Goal: Information Seeking & Learning: Learn about a topic

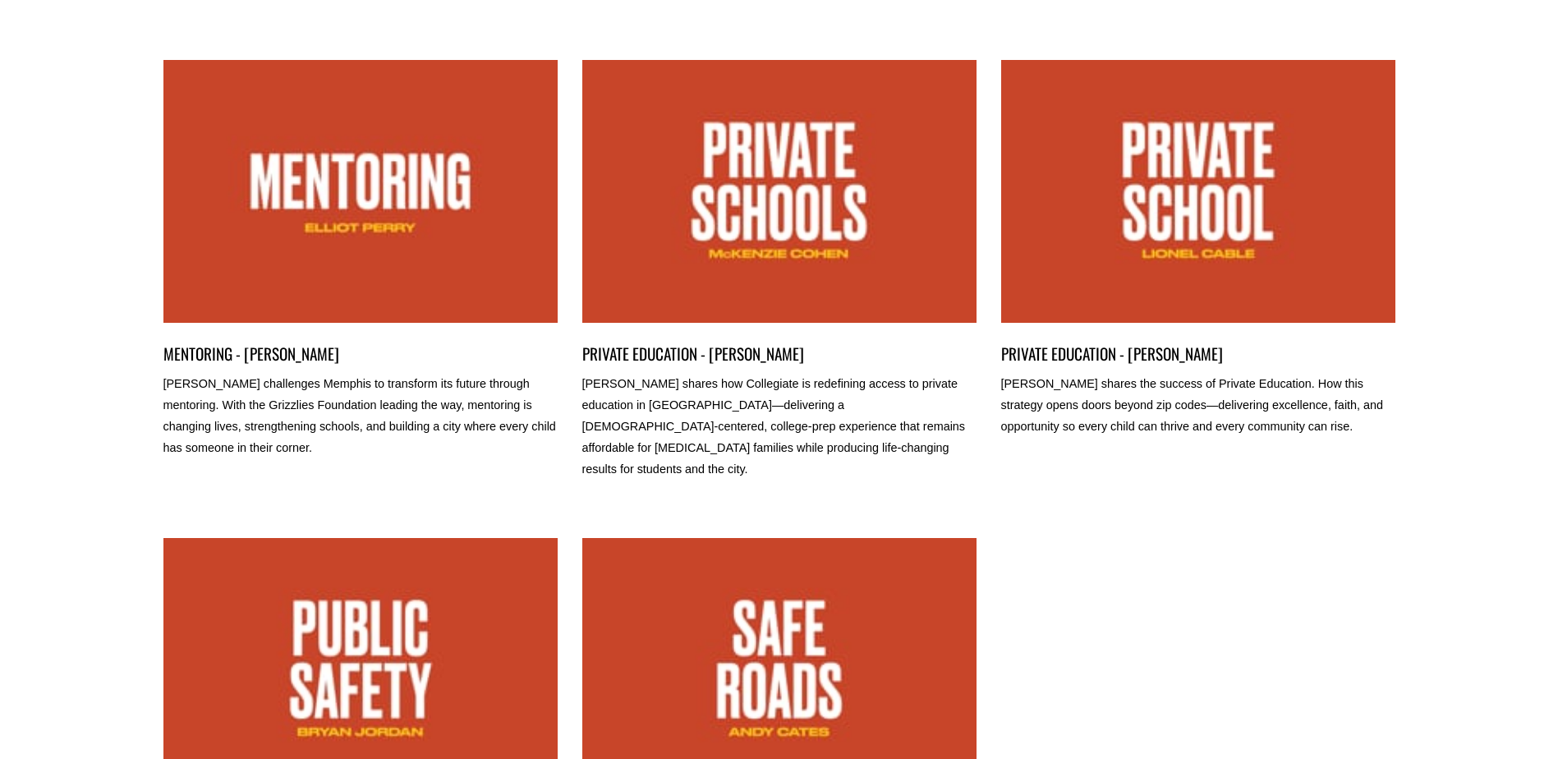
scroll to position [555, 0]
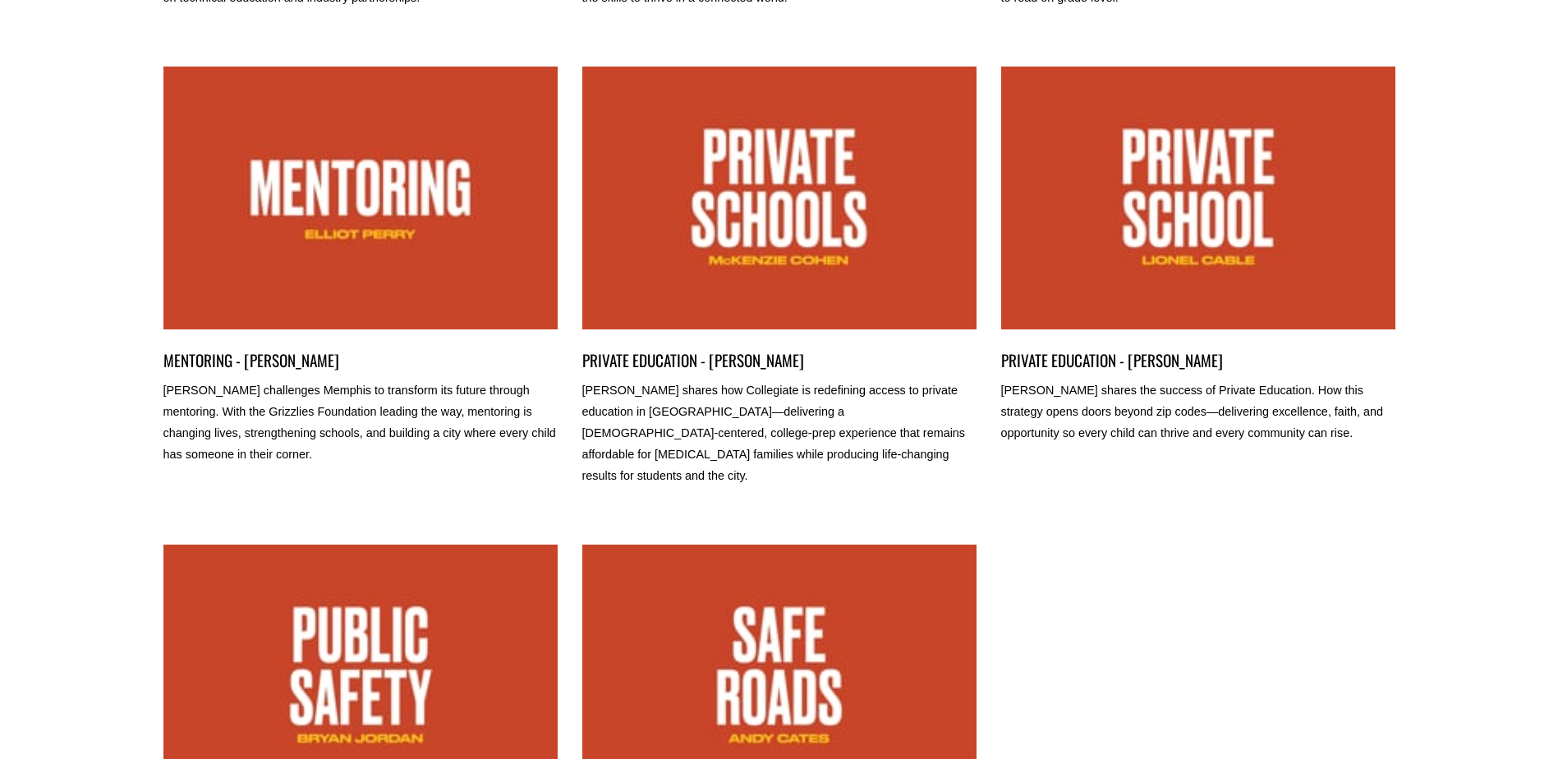
click at [1159, 40] on ul "CAREER & TECHNICAL EDUCATION - TOM MARINO Tom Marino shares about the strategy …" at bounding box center [779, 294] width 1232 height 1342
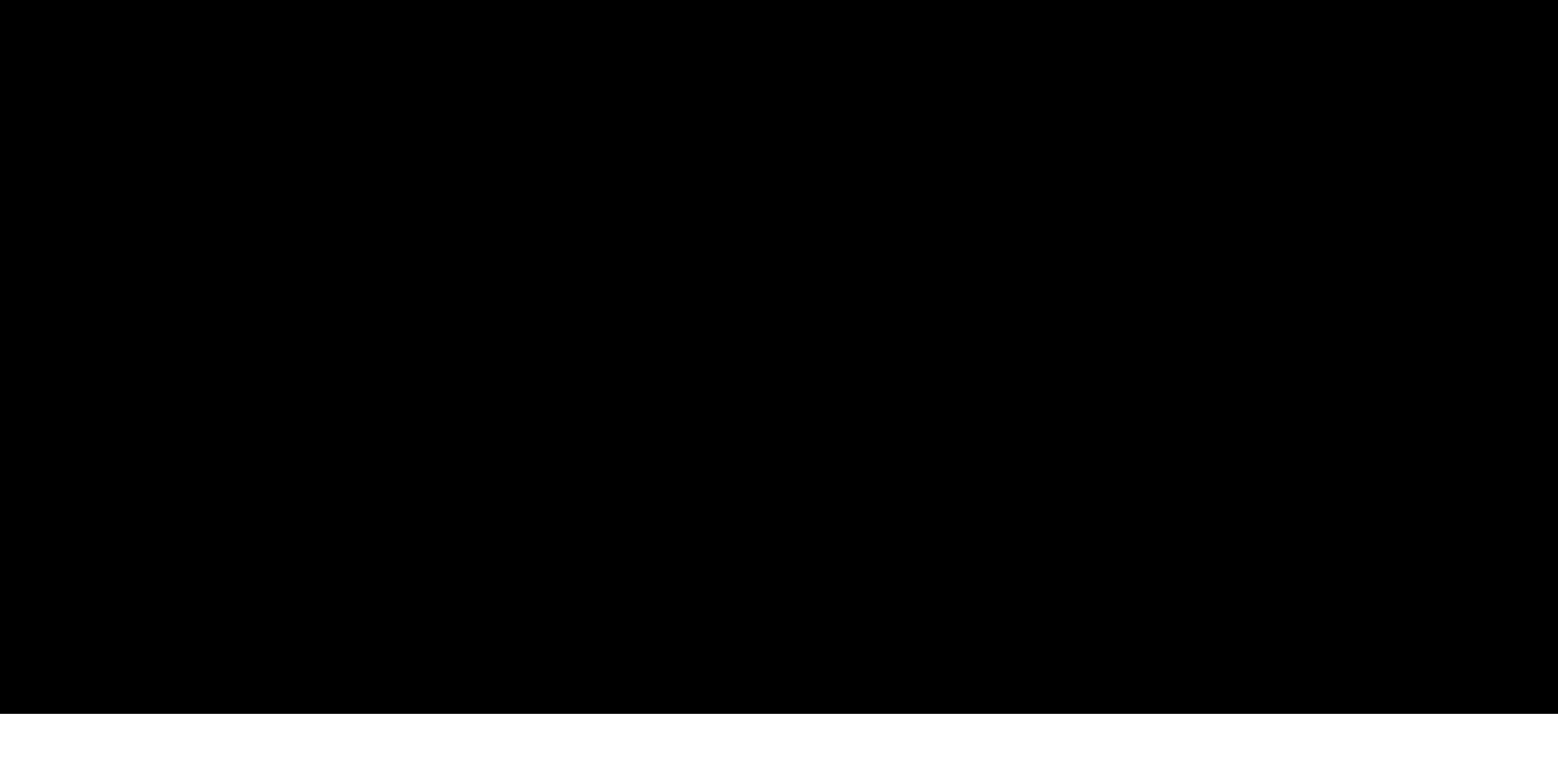
scroll to position [164, 0]
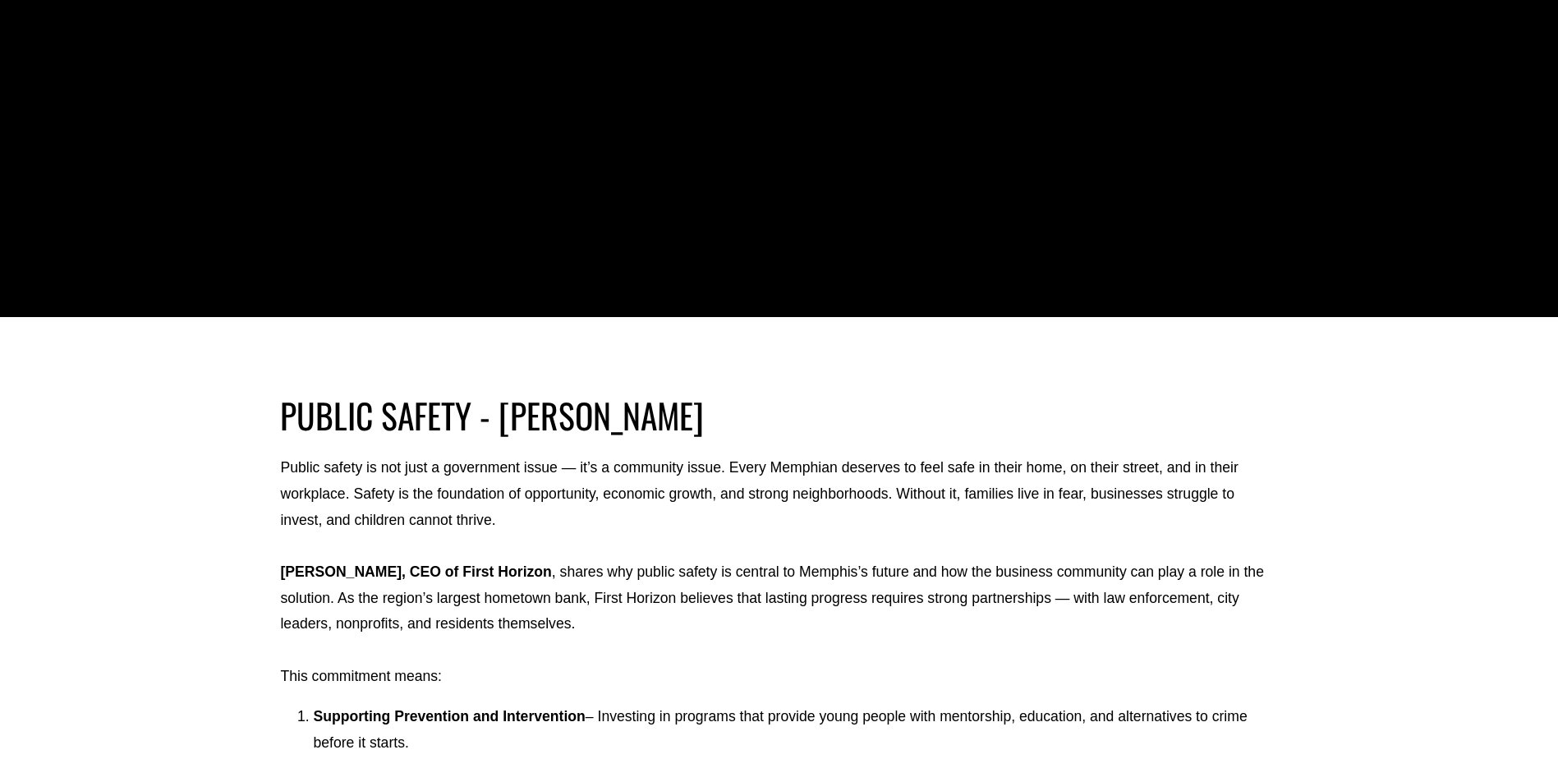
scroll to position [575, 0]
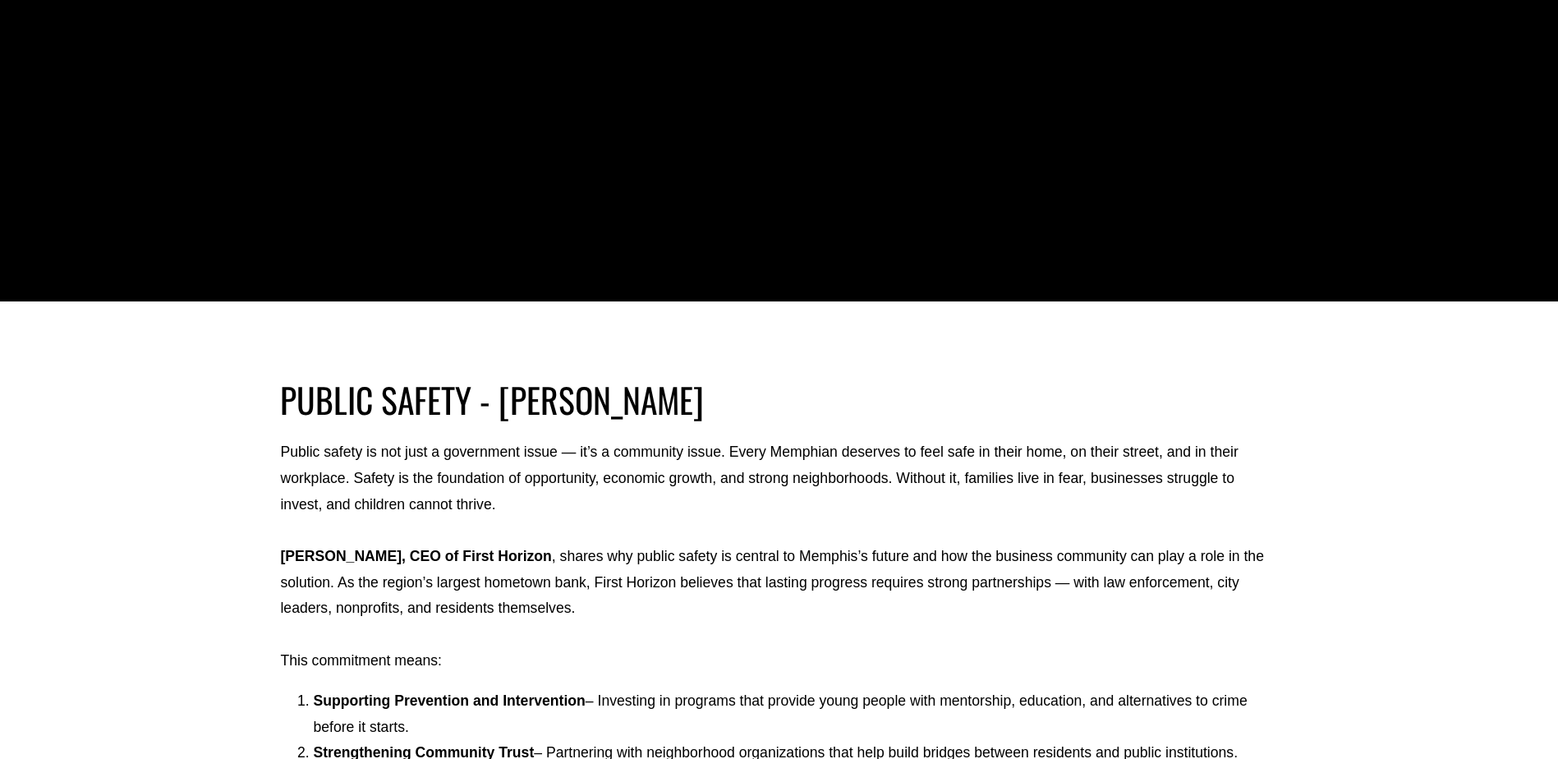
click at [748, 493] on p "Public safety is not just a government issue — it’s a community issue. Every Me…" at bounding box center [778, 479] width 997 height 78
click at [703, 594] on p "Bryan Jordan, CEO of First Horizon , shares why public safety is central to Mem…" at bounding box center [778, 583] width 997 height 78
click at [718, 606] on p "Bryan Jordan, CEO of First Horizon , shares why public safety is central to Mem…" at bounding box center [778, 583] width 997 height 78
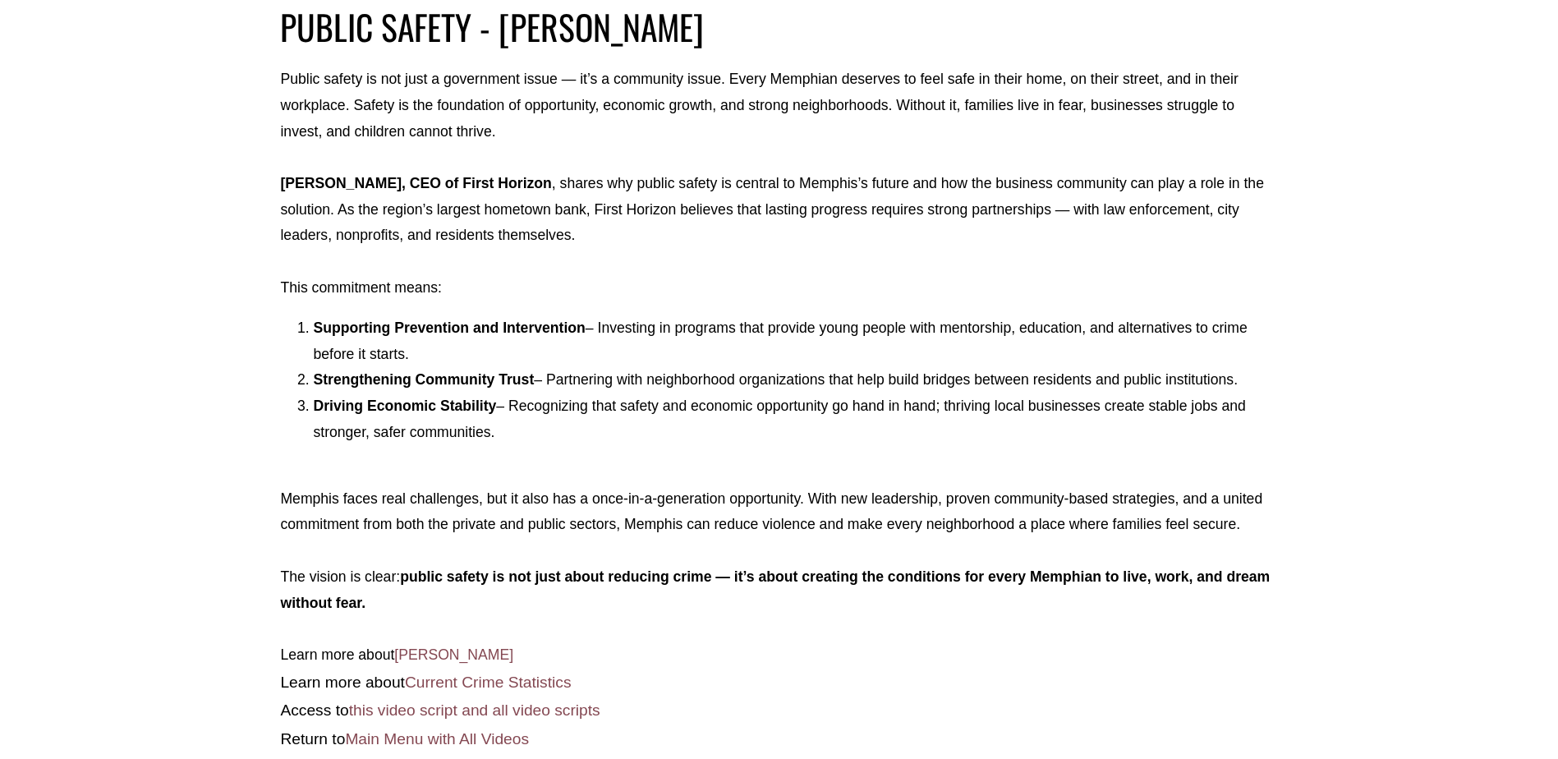
scroll to position [986, 0]
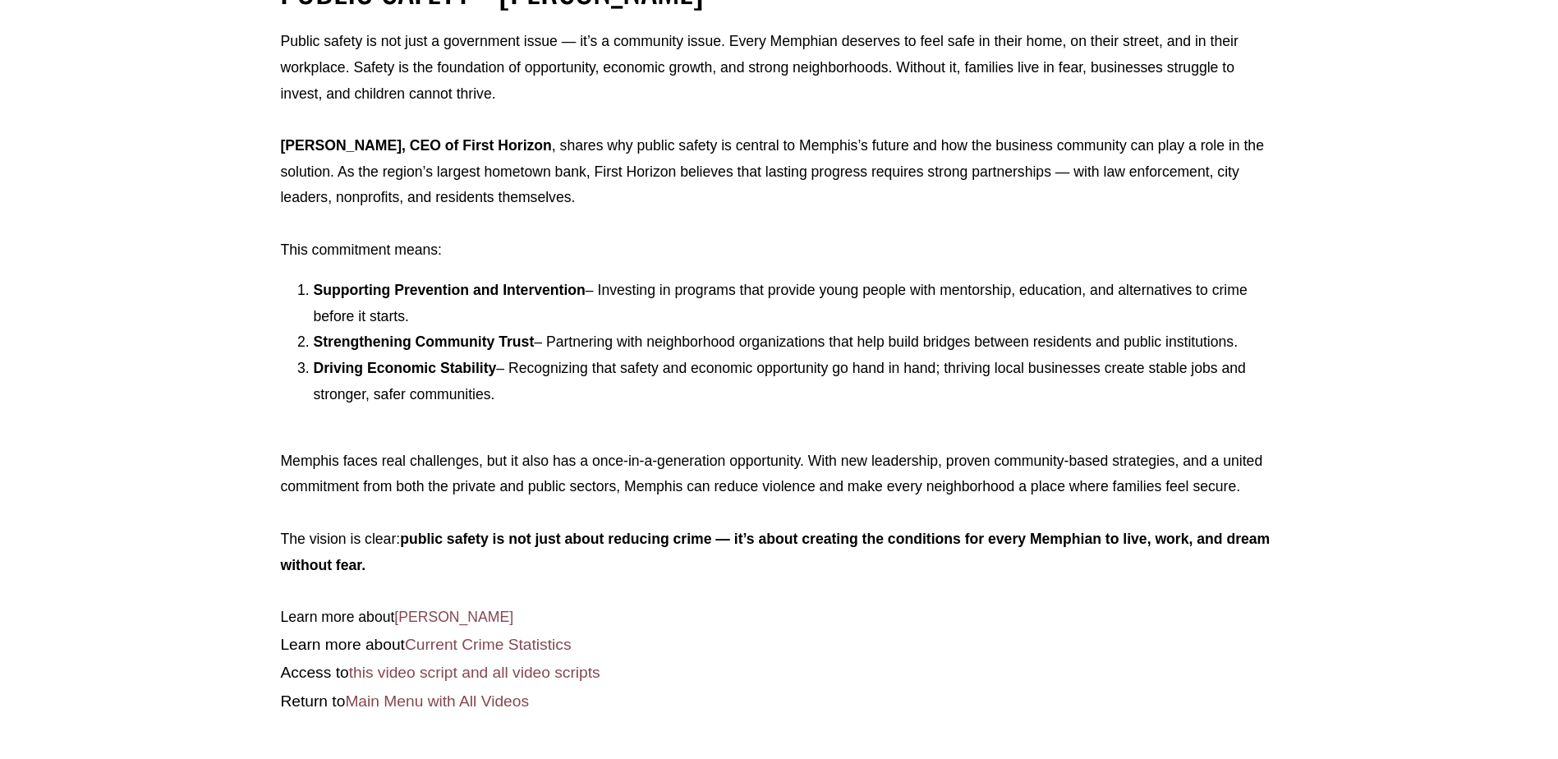
click at [474, 614] on link "Bryan Jordan" at bounding box center [453, 617] width 119 height 16
click at [490, 648] on link "Current Crime Statistics" at bounding box center [488, 644] width 167 height 17
click at [440, 672] on link "this video script and all video scripts" at bounding box center [474, 672] width 251 height 17
click at [390, 695] on link "Main Menu with All Videos" at bounding box center [437, 701] width 184 height 17
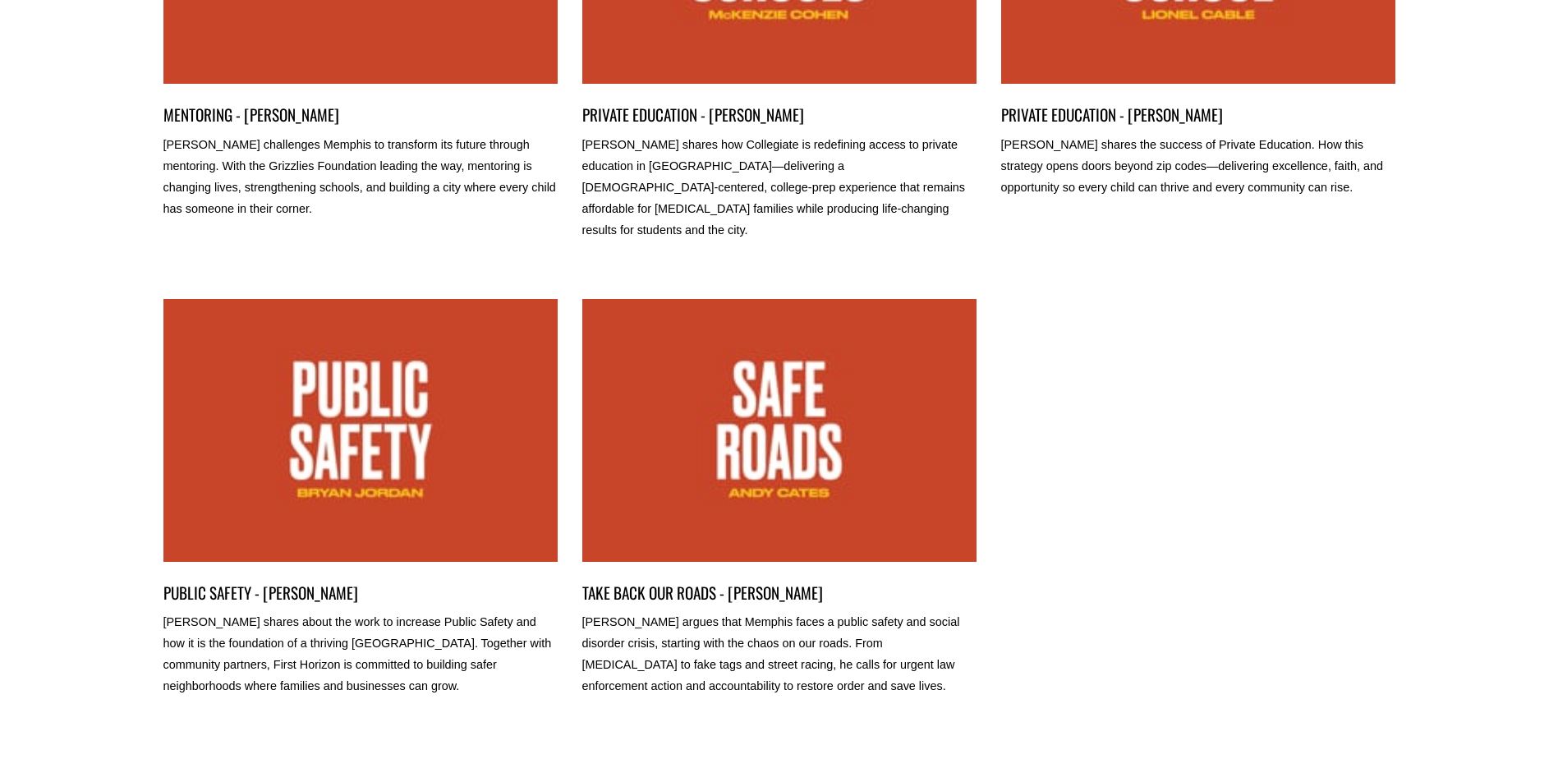
scroll to position [801, 0]
